Goal: Navigation & Orientation: Find specific page/section

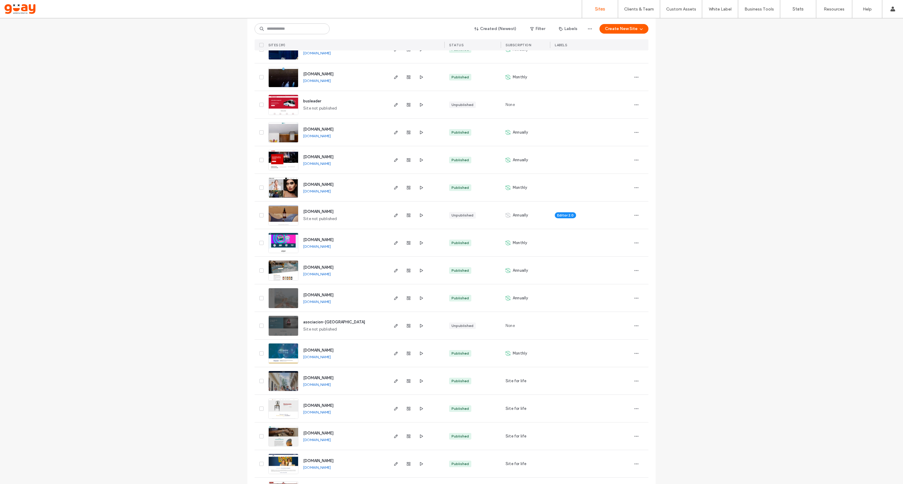
scroll to position [432, 0]
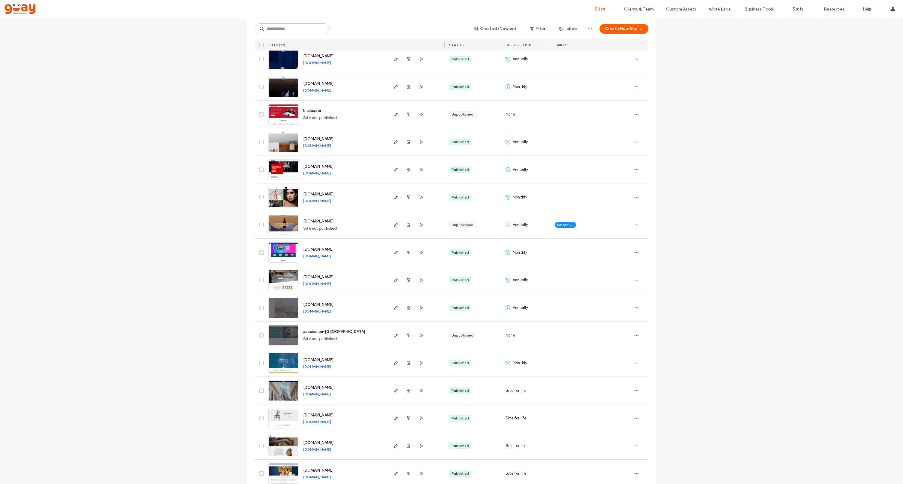
click at [323, 220] on span "www.mrsnack.es" at bounding box center [318, 221] width 30 height 5
